Goal: Transaction & Acquisition: Book appointment/travel/reservation

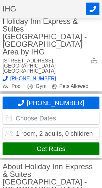
scroll to position [72, 0]
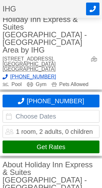
click at [52, 110] on input "text" at bounding box center [51, 116] width 97 height 13
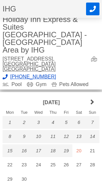
click at [92, 106] on link "next month" at bounding box center [93, 103] width 14 height 14
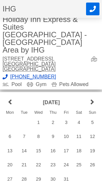
click at [93, 104] on link "next month" at bounding box center [93, 103] width 14 height 14
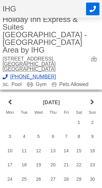
click at [92, 104] on link "next month" at bounding box center [93, 103] width 14 height 14
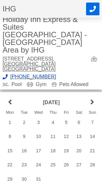
click at [27, 180] on div "30" at bounding box center [24, 179] width 14 height 13
click at [93, 104] on link "next month" at bounding box center [93, 103] width 14 height 14
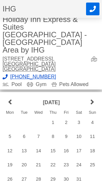
click at [66, 125] on div "2" at bounding box center [66, 122] width 12 height 13
type input "[DATE] - [DATE]"
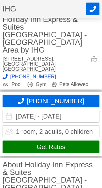
click at [74, 141] on button "Get Rates" at bounding box center [51, 147] width 97 height 13
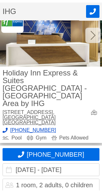
scroll to position [0, 0]
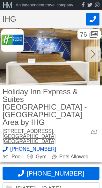
click at [33, 8] on div "H M An independent travel company" at bounding box center [38, 5] width 71 height 8
click at [102, 93] on div "Holiday Inn Express & Suites [GEOGRAPHIC_DATA] - [GEOGRAPHIC_DATA] Area by IHG …" at bounding box center [51, 124] width 102 height 77
